Goal: Task Accomplishment & Management: Manage account settings

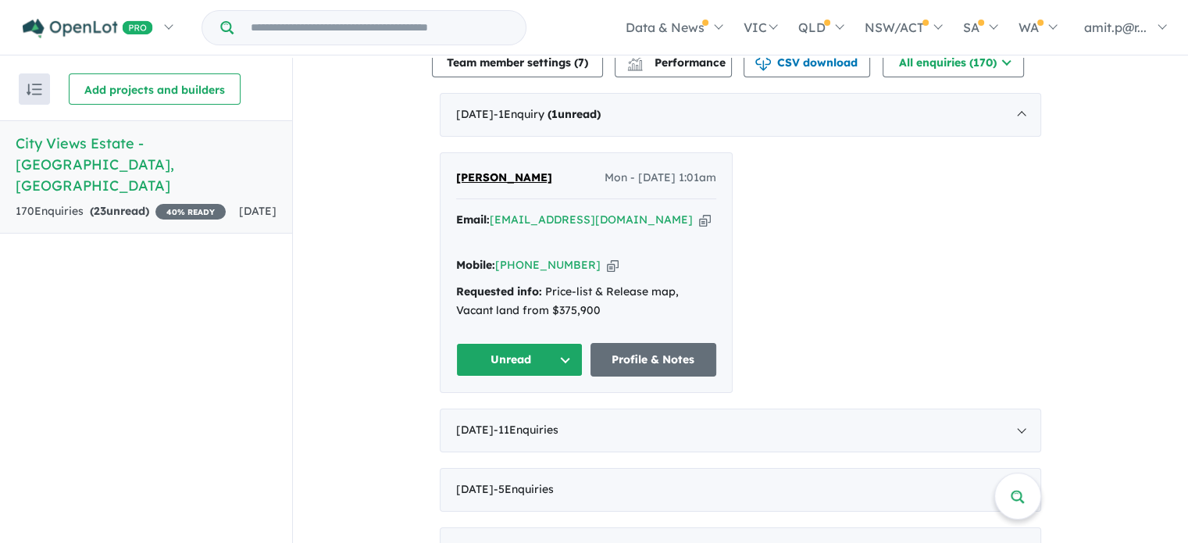
scroll to position [551, 0]
click at [762, 410] on div "[DATE] - 11 Enquir ies ( 0 unread)" at bounding box center [740, 429] width 601 height 44
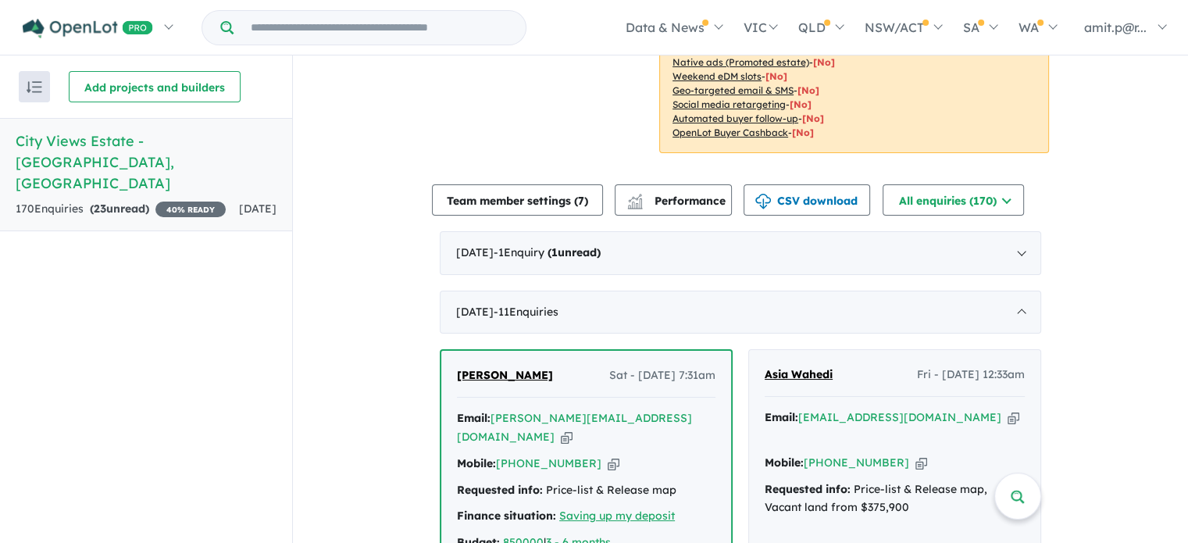
scroll to position [403, 0]
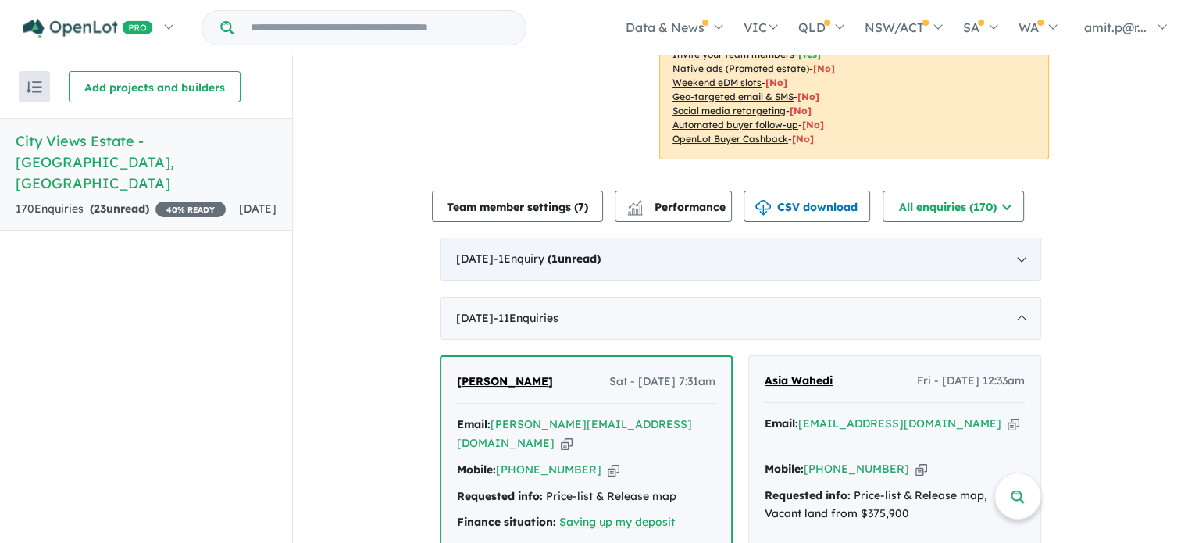
click at [906, 247] on div "[DATE] - 1 Enquir y ( 1 unread)" at bounding box center [740, 259] width 601 height 44
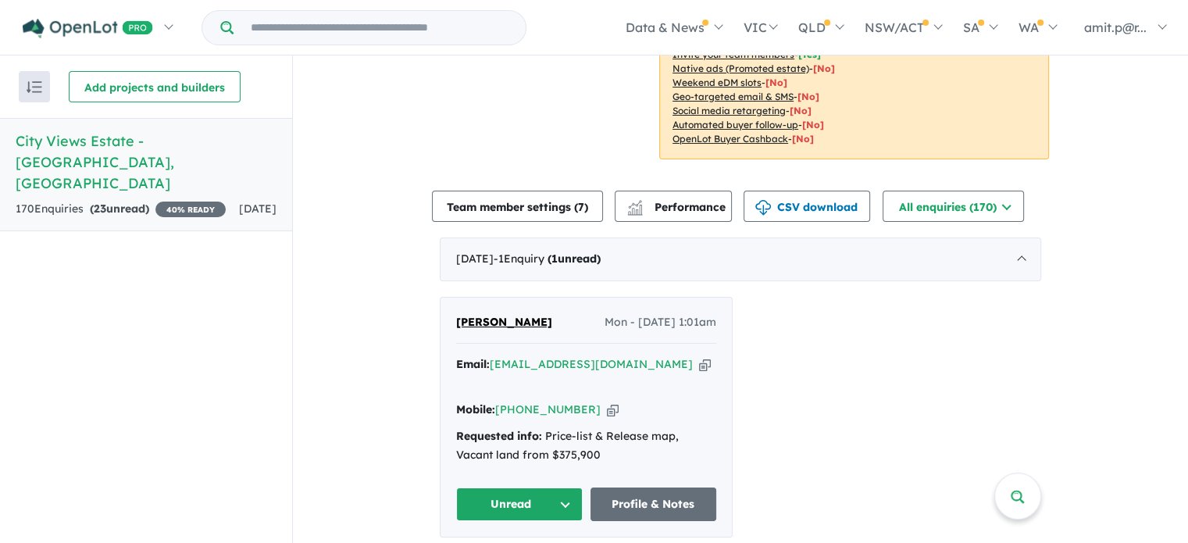
click at [699, 361] on icon "button" at bounding box center [705, 364] width 12 height 16
drag, startPoint x: 566, startPoint y: 316, endPoint x: 452, endPoint y: 327, distance: 113.9
click at [456, 327] on div "[PERSON_NAME] Mon - [DATE] 1:01am" at bounding box center [586, 328] width 260 height 31
copy span "[PERSON_NAME]"
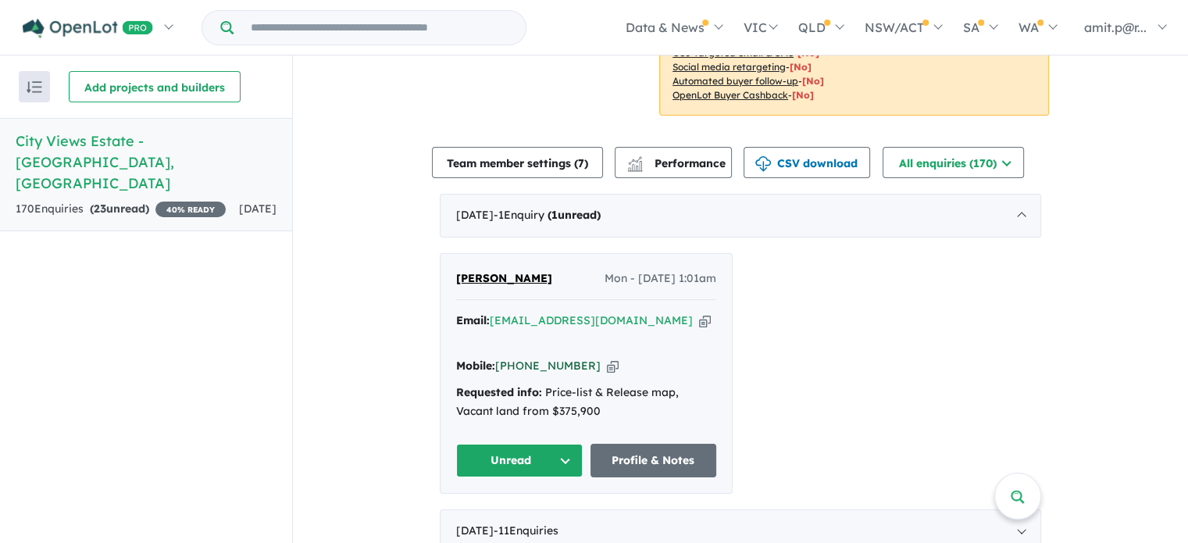
drag, startPoint x: 577, startPoint y: 345, endPoint x: 518, endPoint y: 344, distance: 59.4
click at [518, 357] on div "Mobile: [PHONE_NUMBER] Copied!" at bounding box center [586, 366] width 260 height 19
copy link "452 591 511"
drag, startPoint x: 715, startPoint y: 277, endPoint x: 612, endPoint y: 281, distance: 103.2
click at [612, 281] on div "[PERSON_NAME] Mon - [DATE] 1:01am Email: [EMAIL_ADDRESS][DOMAIN_NAME] Copied! M…" at bounding box center [586, 374] width 291 height 240
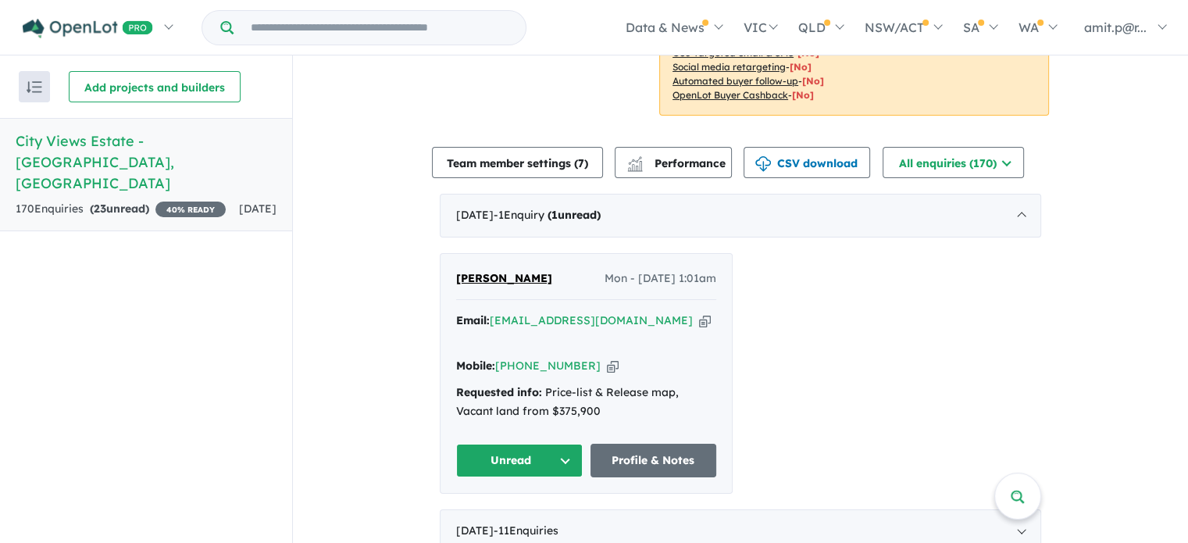
copy span "[DATE] 1:01am"
click at [699, 319] on icon "button" at bounding box center [705, 320] width 12 height 16
copy span "[DATE] 1:01am"
click at [542, 446] on button "Unread" at bounding box center [519, 461] width 127 height 34
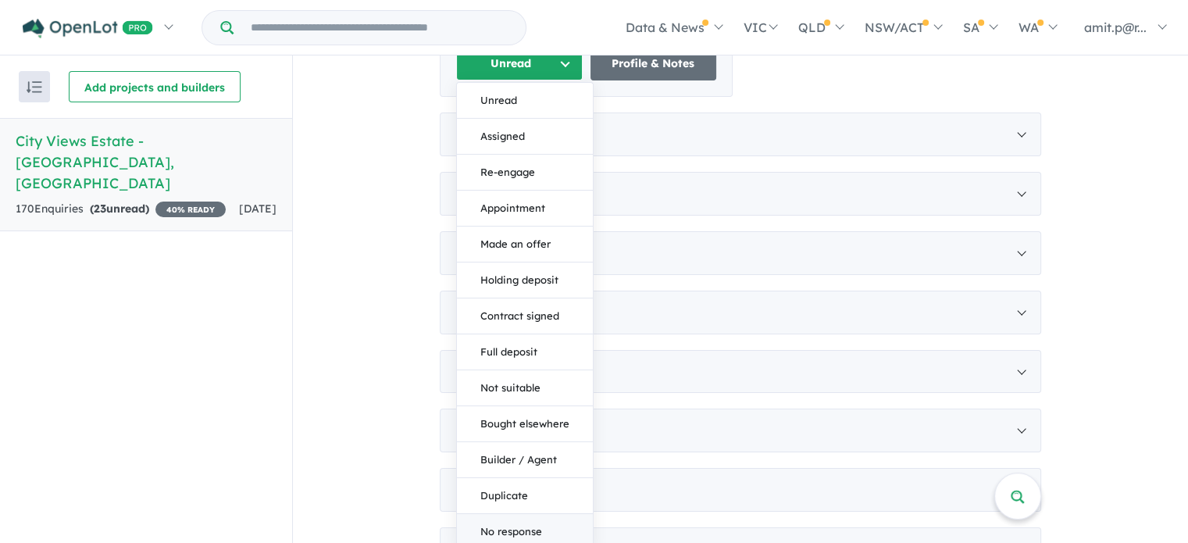
scroll to position [852, 0]
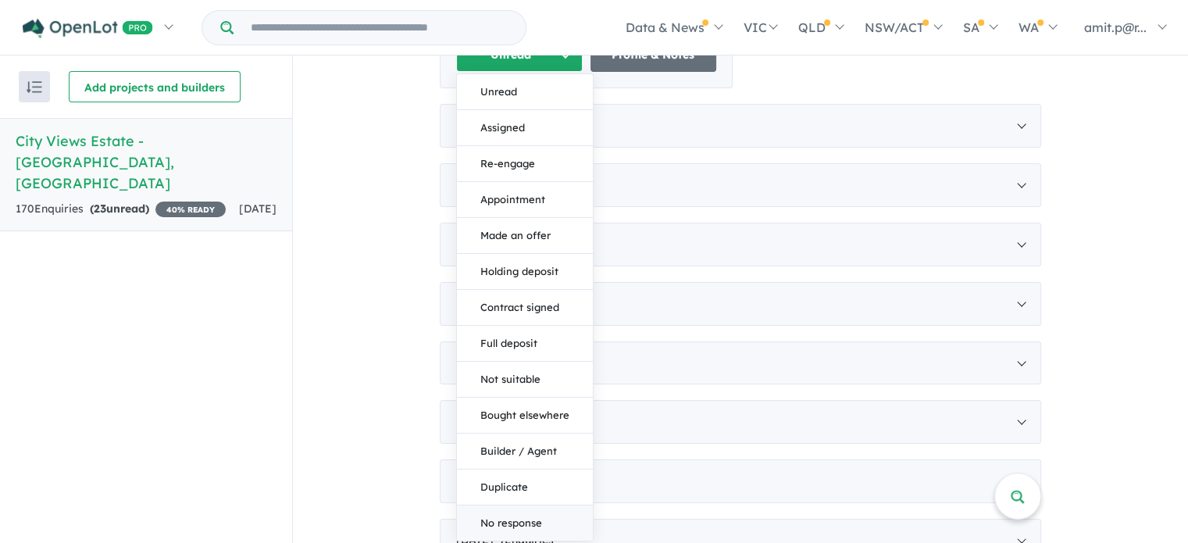
click at [488, 505] on button "No response" at bounding box center [525, 522] width 136 height 35
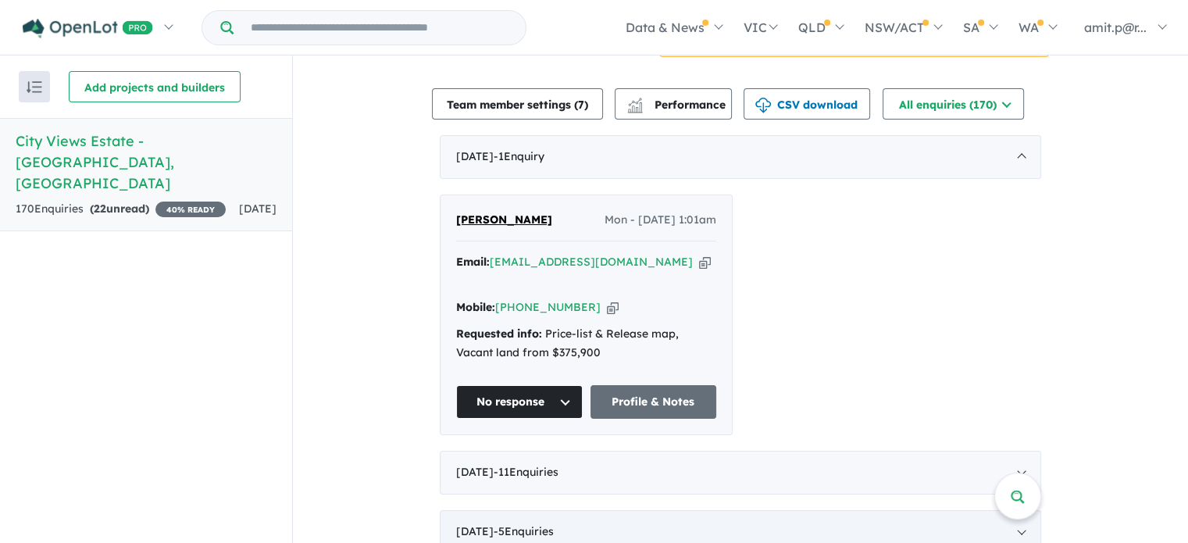
scroll to position [447, 0]
